Goal: Book appointment/travel/reservation

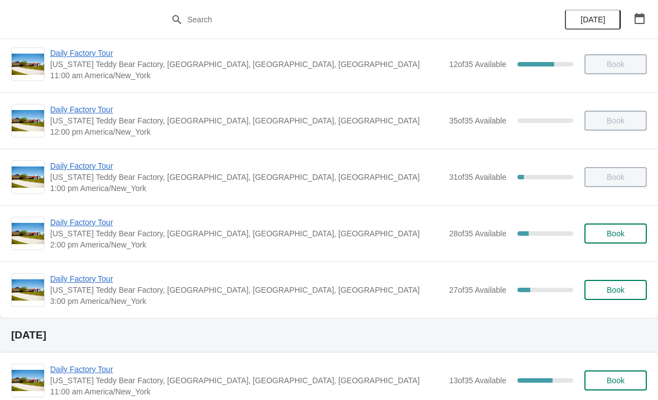
scroll to position [66, 0]
click at [80, 221] on span "Daily Factory Tour" at bounding box center [246, 222] width 393 height 11
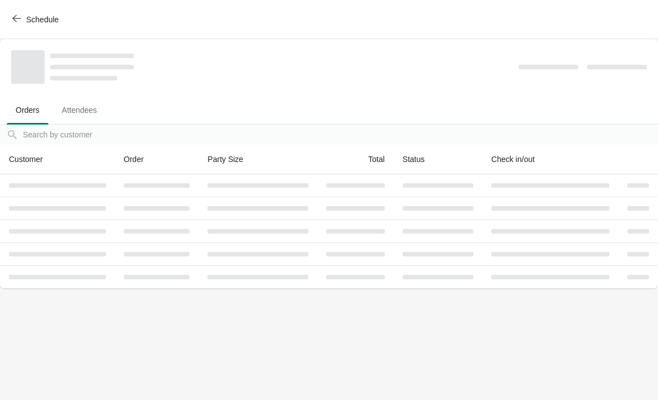
scroll to position [0, 0]
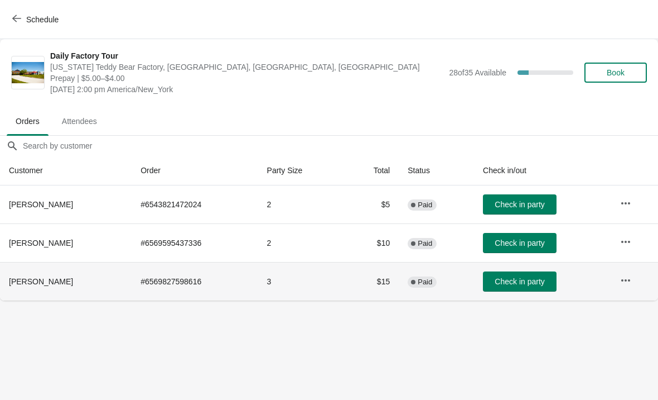
click at [522, 277] on span "Check in party" at bounding box center [520, 281] width 50 height 9
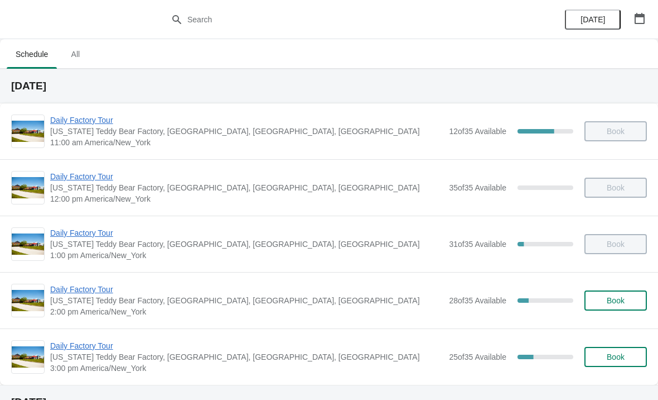
click at [93, 288] on span "Daily Factory Tour" at bounding box center [246, 288] width 393 height 11
click at [62, 344] on span "Daily Factory Tour" at bounding box center [246, 345] width 393 height 11
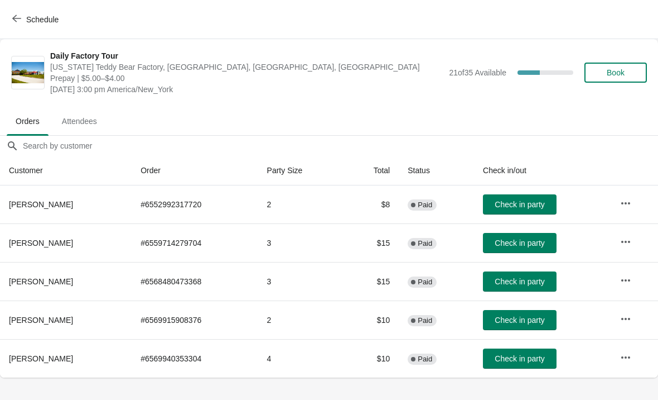
click at [26, 17] on span "Schedule" at bounding box center [42, 19] width 32 height 9
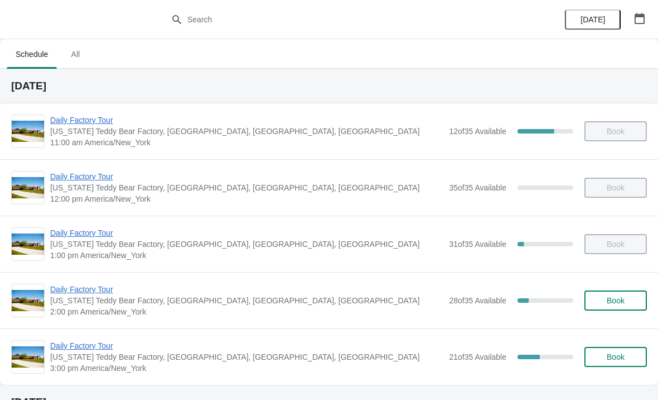
click at [88, 344] on span "Daily Factory Tour" at bounding box center [246, 345] width 393 height 11
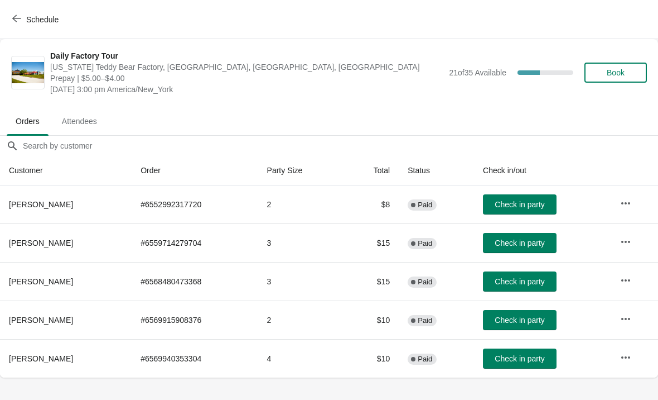
click at [25, 19] on span "Schedule" at bounding box center [37, 19] width 44 height 11
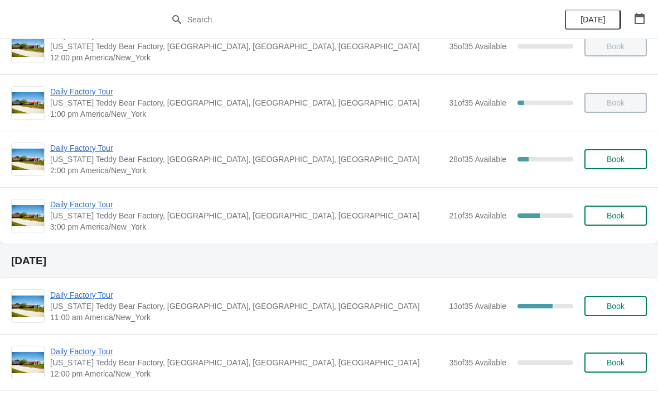
scroll to position [146, 0]
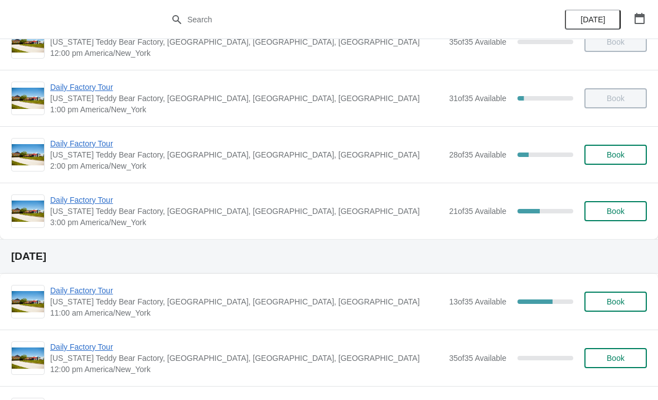
click at [79, 201] on span "Daily Factory Tour" at bounding box center [246, 199] width 393 height 11
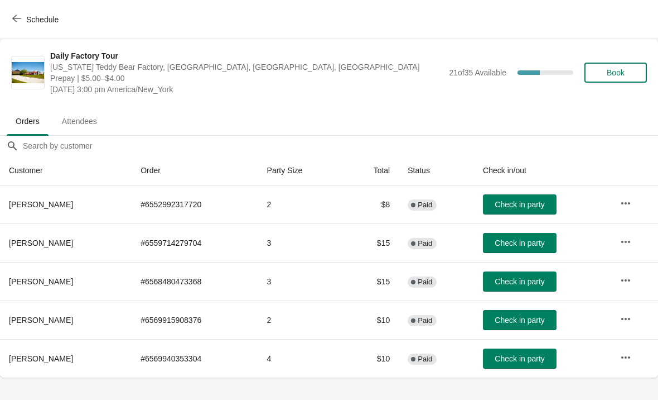
click at [14, 19] on icon "button" at bounding box center [16, 18] width 9 height 7
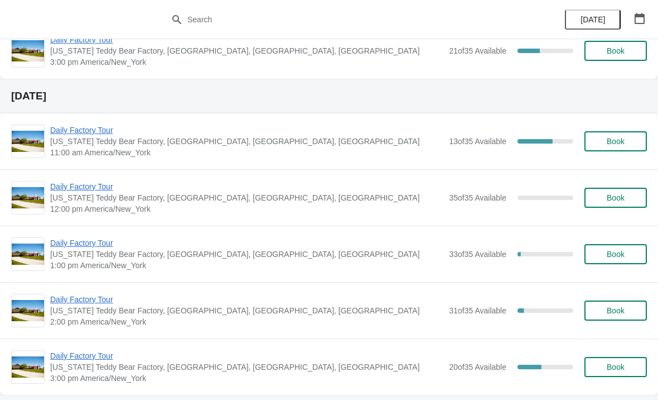
scroll to position [300, 0]
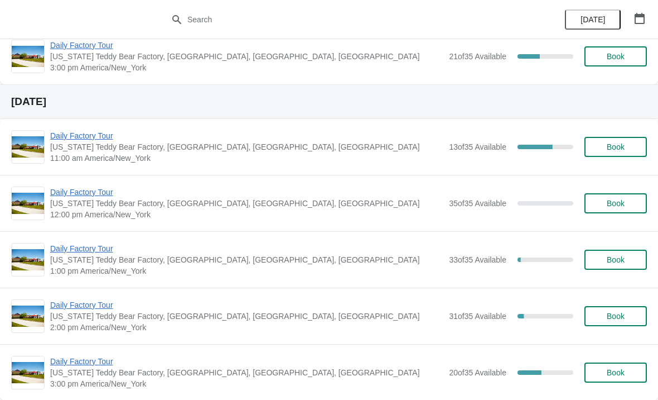
click at [73, 140] on span "Daily Factory Tour" at bounding box center [246, 135] width 393 height 11
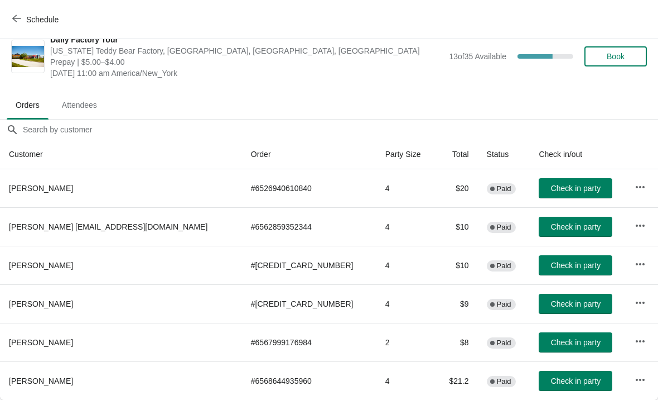
scroll to position [16, 0]
click at [8, 12] on button "Schedule" at bounding box center [37, 19] width 62 height 20
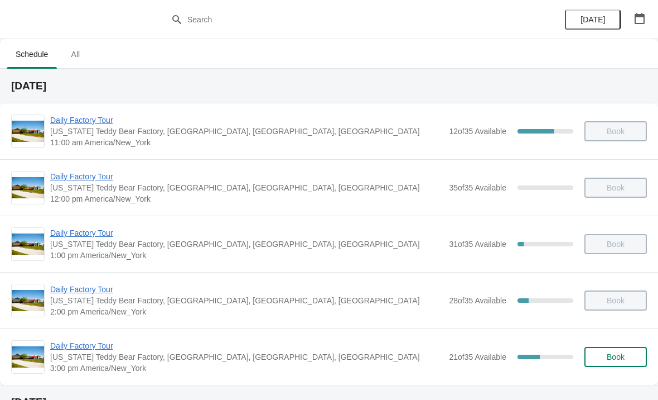
click at [59, 348] on span "Daily Factory Tour" at bounding box center [246, 345] width 393 height 11
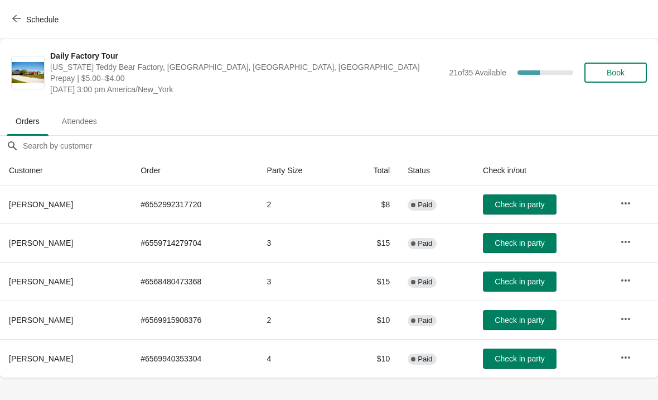
click at [16, 22] on icon "button" at bounding box center [16, 18] width 9 height 9
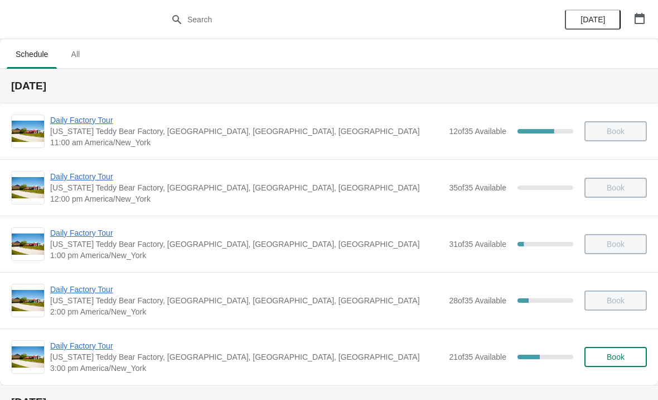
click at [74, 350] on span "Daily Factory Tour" at bounding box center [246, 345] width 393 height 11
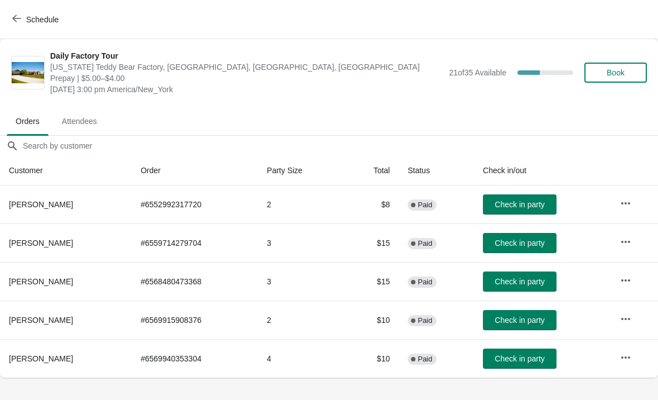
click at [535, 201] on span "Check in party" at bounding box center [520, 204] width 50 height 9
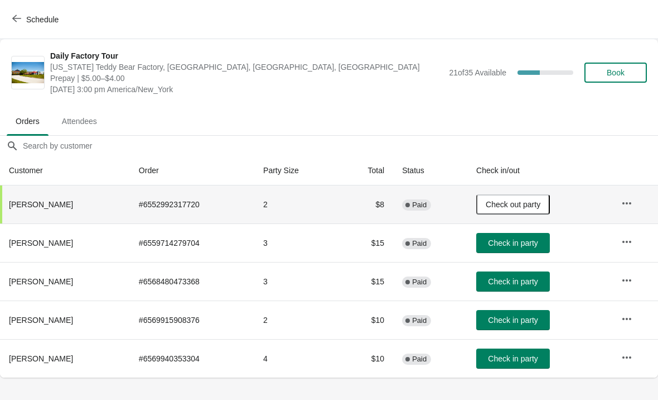
click at [532, 325] on button "Check in party" at bounding box center [514, 320] width 74 height 20
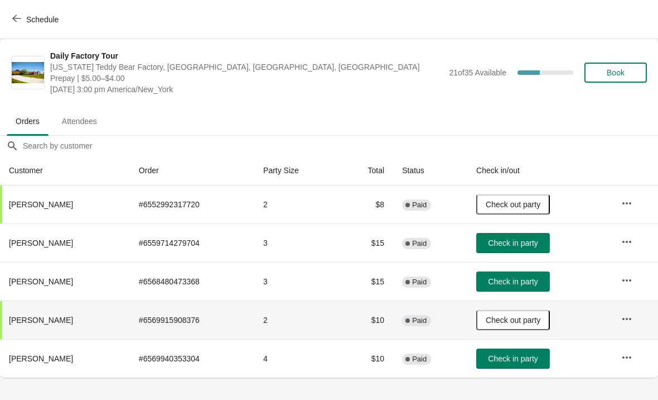
click at [535, 251] on button "Check in party" at bounding box center [514, 243] width 74 height 20
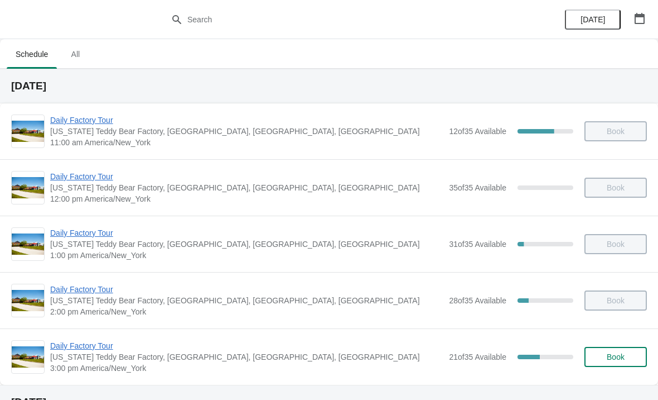
click at [84, 350] on span "Daily Factory Tour" at bounding box center [246, 345] width 393 height 11
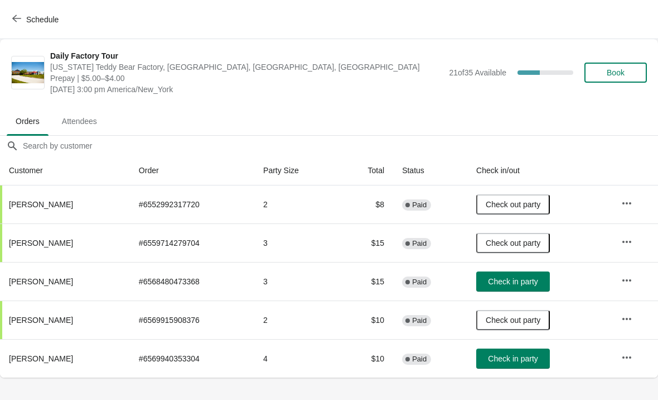
click at [513, 367] on button "Check in party" at bounding box center [514, 358] width 74 height 20
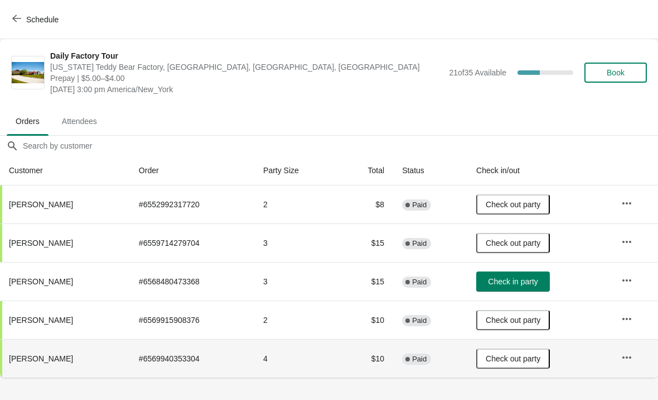
click at [28, 25] on button "Schedule" at bounding box center [37, 19] width 62 height 20
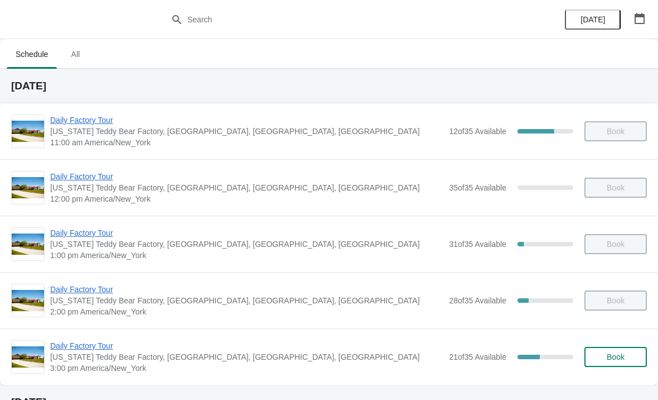
click at [60, 293] on span "Daily Factory Tour" at bounding box center [246, 288] width 393 height 11
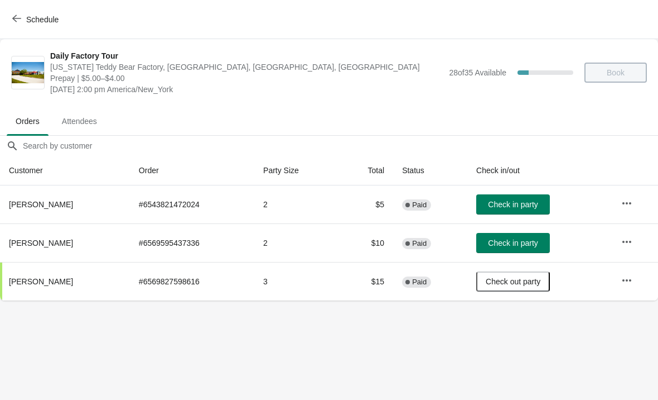
click at [18, 20] on icon "button" at bounding box center [16, 18] width 9 height 9
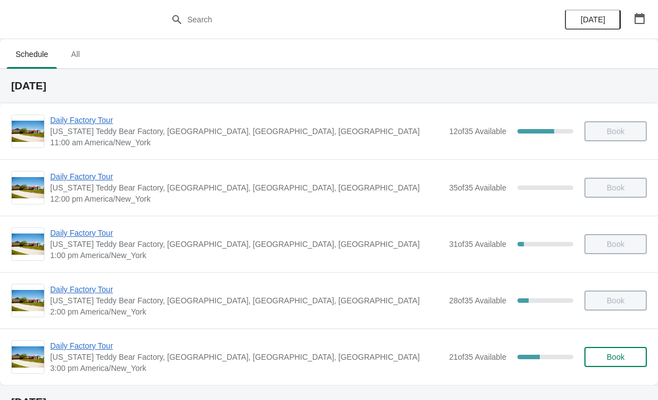
click at [69, 347] on span "Daily Factory Tour" at bounding box center [246, 345] width 393 height 11
